Goal: Task Accomplishment & Management: Complete application form

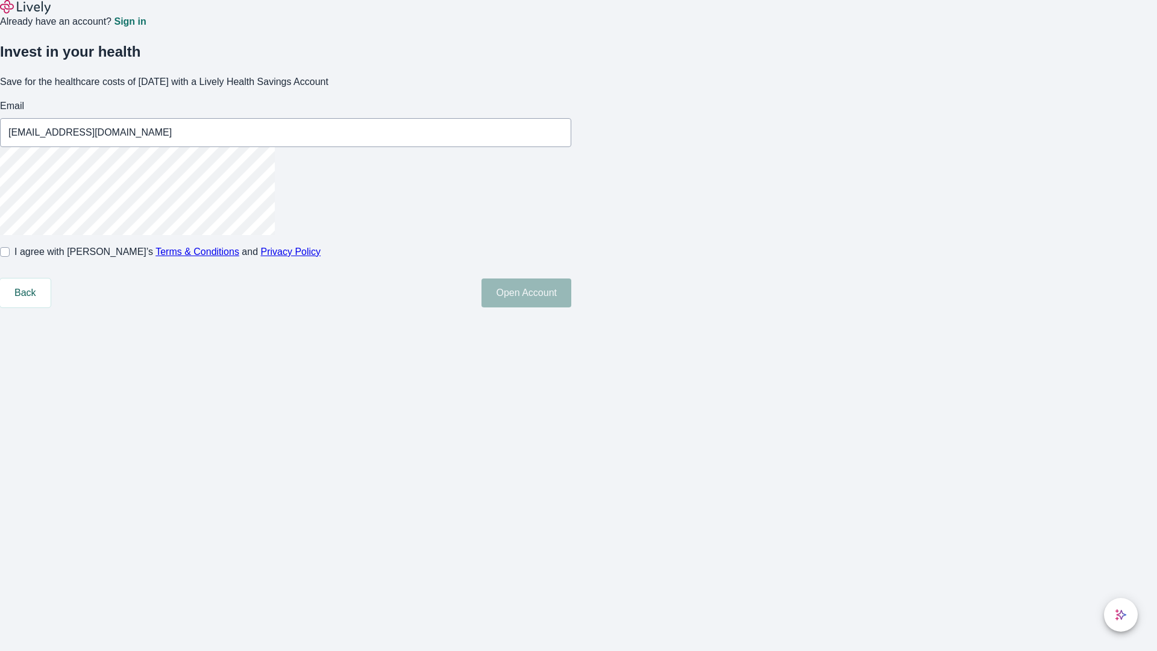
click at [10, 257] on input "I agree with Lively’s Terms & Conditions and Privacy Policy" at bounding box center [5, 252] width 10 height 10
checkbox input "true"
click at [571, 307] on button "Open Account" at bounding box center [527, 292] width 90 height 29
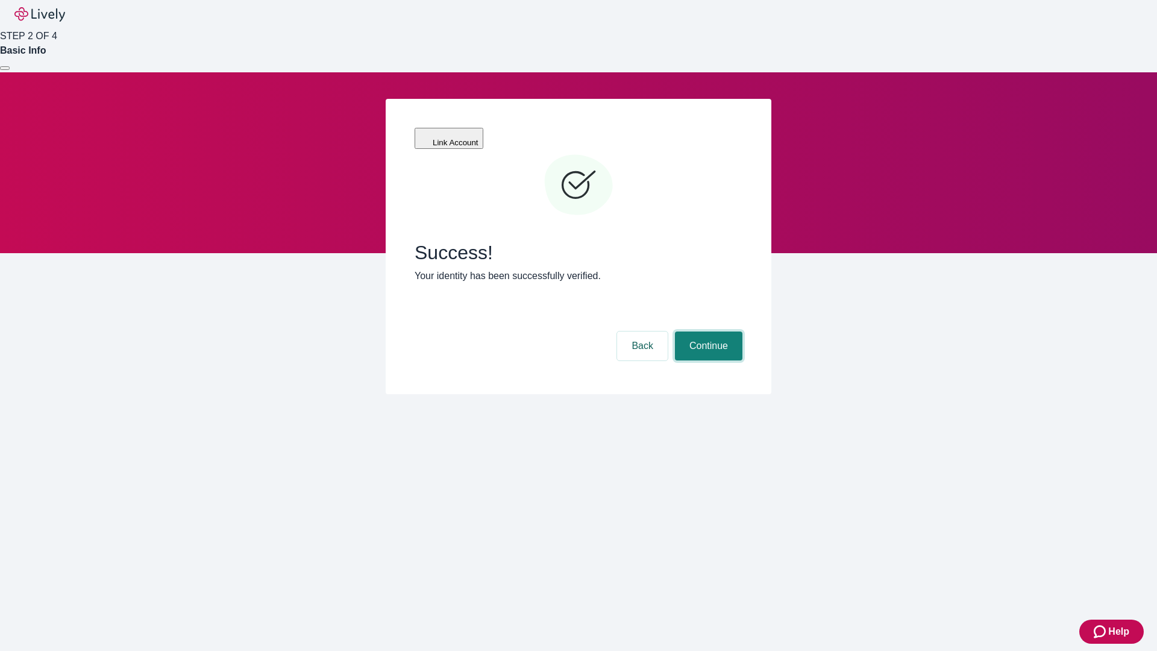
click at [707, 332] on button "Continue" at bounding box center [709, 346] width 68 height 29
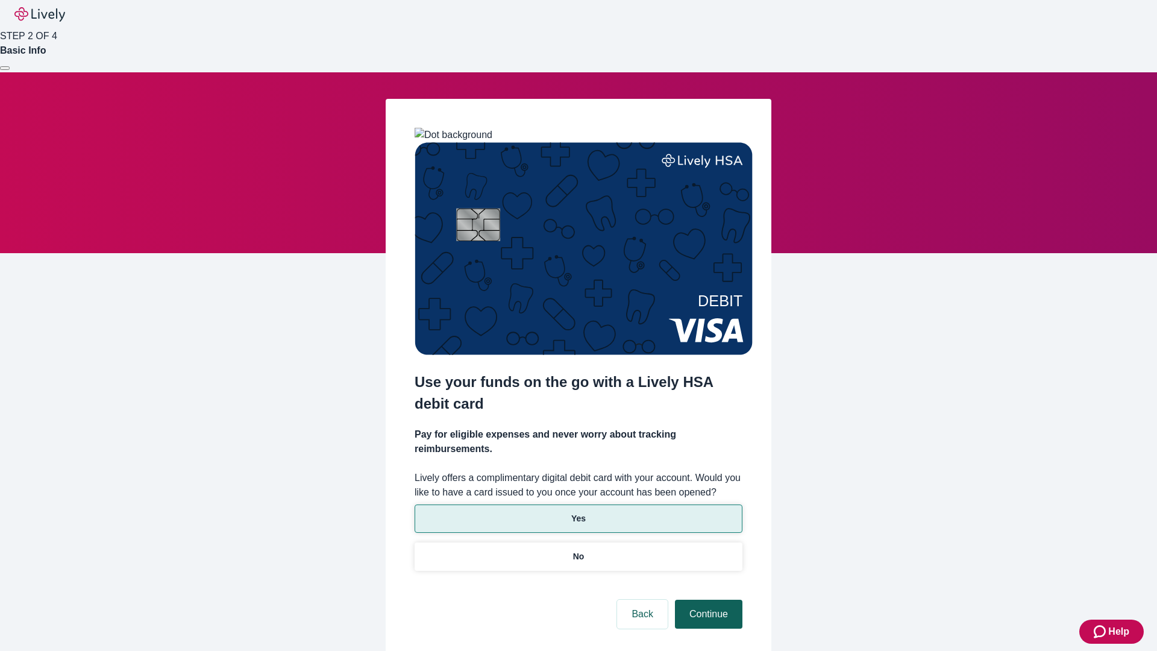
click at [578, 512] on p "Yes" at bounding box center [578, 518] width 14 height 13
click at [707, 600] on button "Continue" at bounding box center [709, 614] width 68 height 29
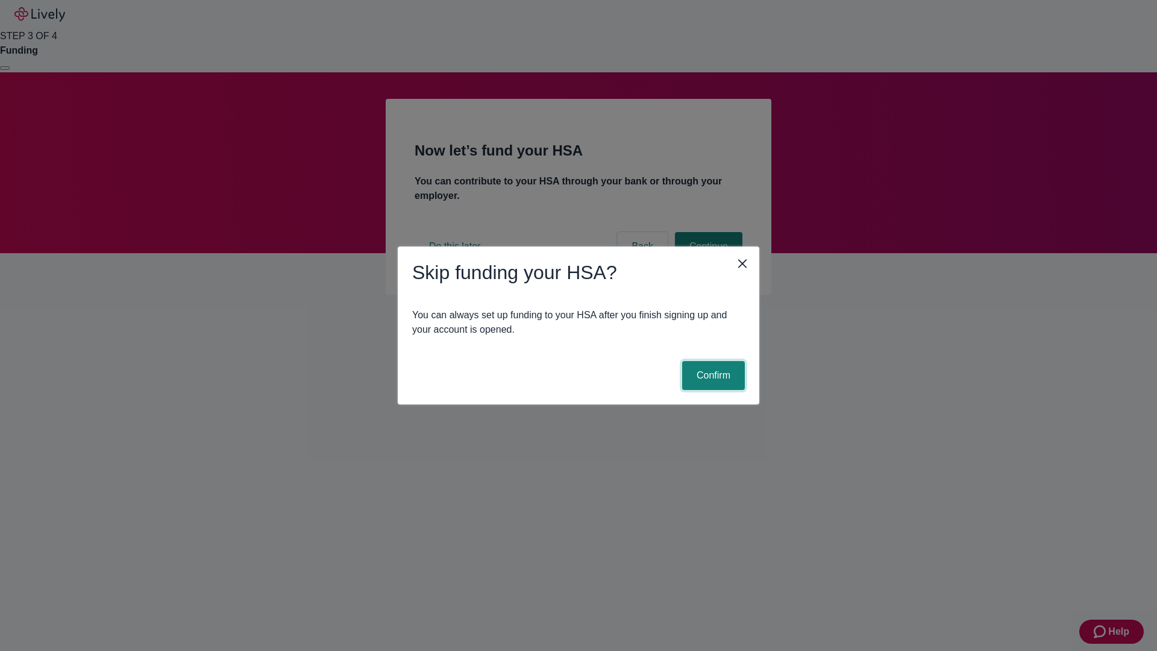
click at [712, 376] on button "Confirm" at bounding box center [713, 375] width 63 height 29
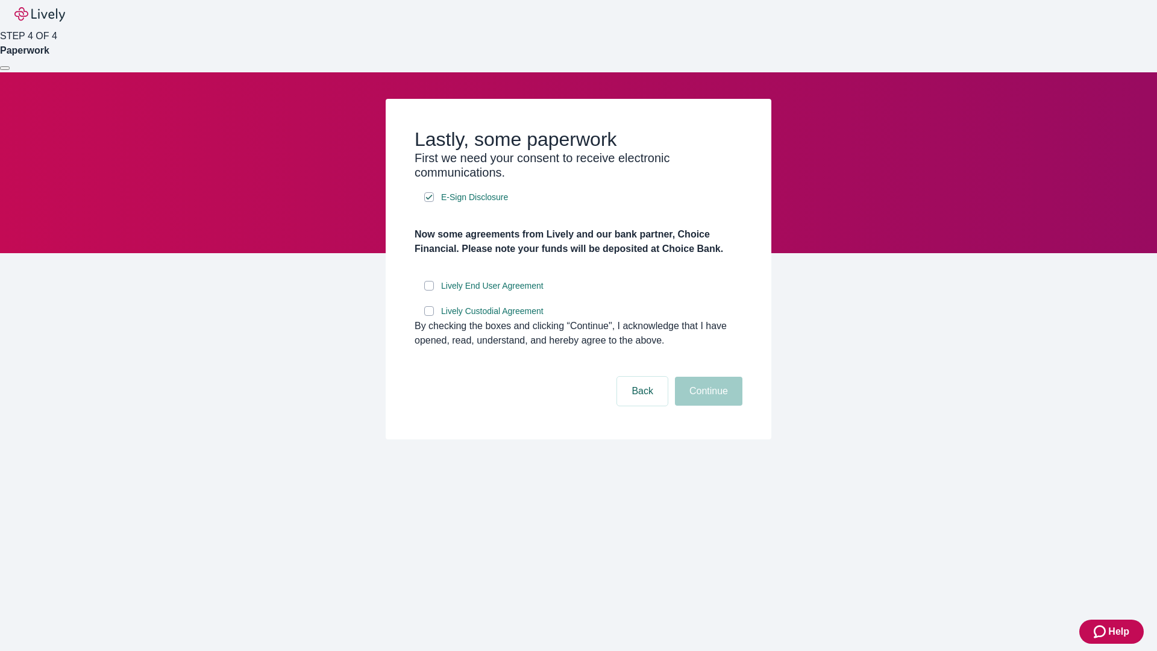
click at [429, 291] on input "Lively End User Agreement" at bounding box center [429, 286] width 10 height 10
checkbox input "true"
click at [429, 316] on input "Lively Custodial Agreement" at bounding box center [429, 311] width 10 height 10
checkbox input "true"
click at [707, 406] on button "Continue" at bounding box center [709, 391] width 68 height 29
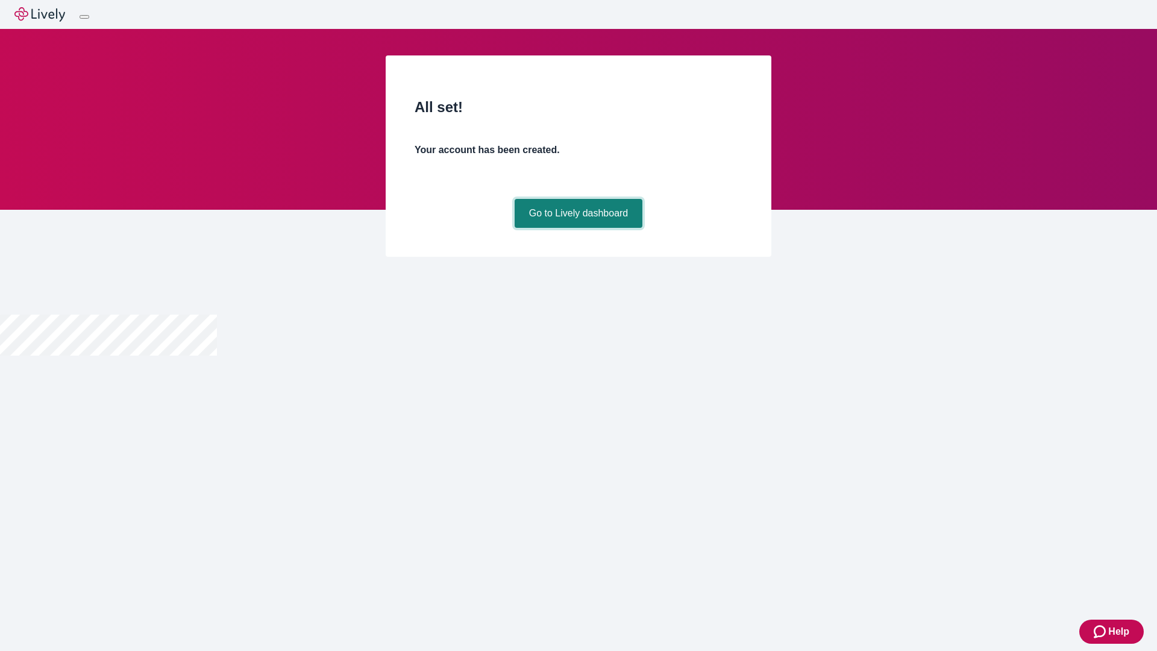
click at [578, 228] on link "Go to Lively dashboard" at bounding box center [579, 213] width 128 height 29
